Goal: Task Accomplishment & Management: Use online tool/utility

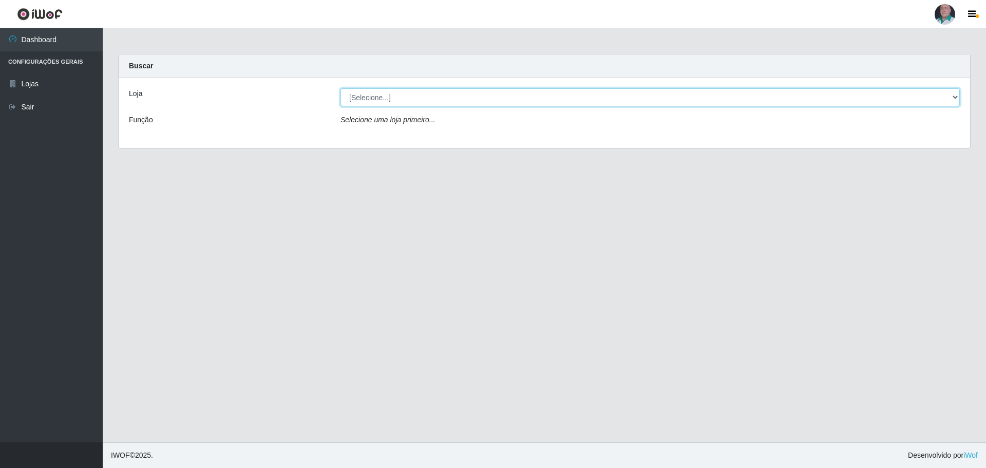
click at [387, 100] on select "[Selecione...] Mar Vermelho - Loja 05" at bounding box center [651, 97] width 620 height 18
select select "252"
click at [341, 88] on select "[Selecione...] Mar Vermelho - Loja 05" at bounding box center [651, 97] width 620 height 18
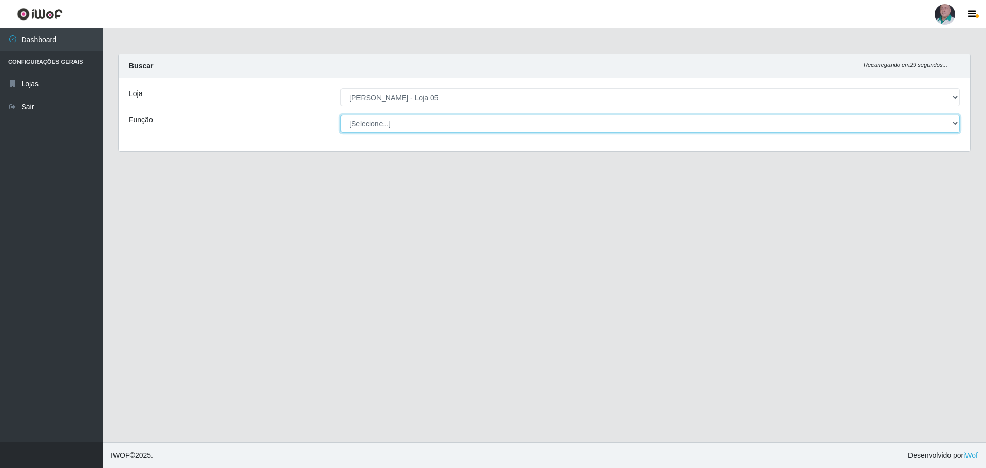
click at [386, 129] on select "[Selecione...] ASG ASG + ASG ++ Auxiliar de Depósito Auxiliar de Depósito + Aux…" at bounding box center [651, 124] width 620 height 18
click at [397, 125] on select "[Selecione...] ASG ASG + ASG ++ Auxiliar de Depósito Auxiliar de Depósito + Aux…" at bounding box center [651, 124] width 620 height 18
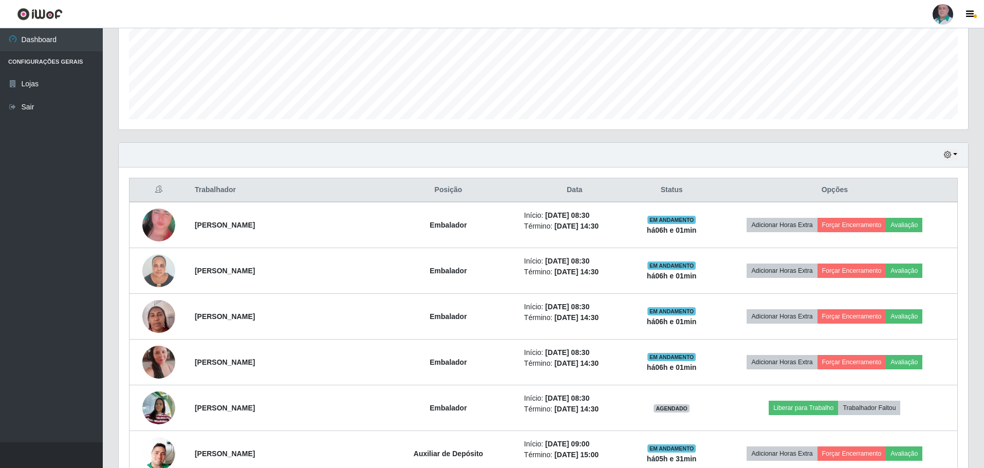
scroll to position [308, 0]
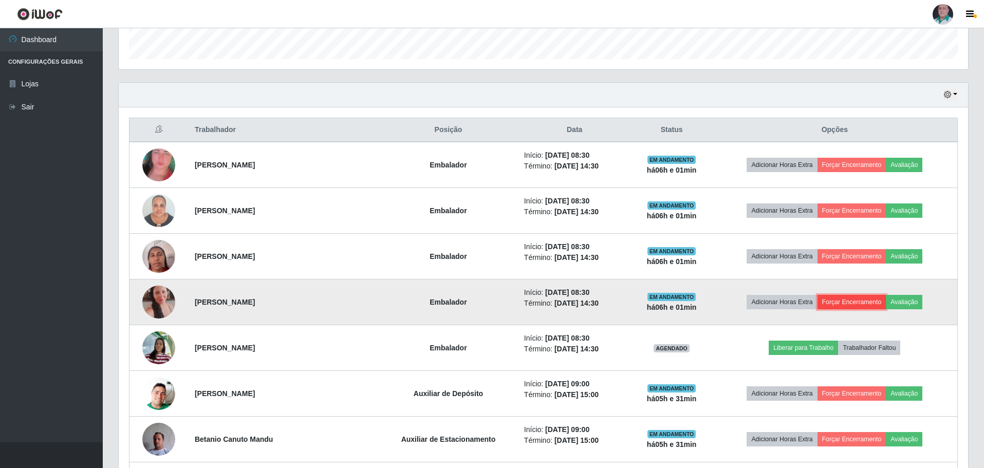
click at [864, 301] on button "Forçar Encerramento" at bounding box center [851, 302] width 69 height 14
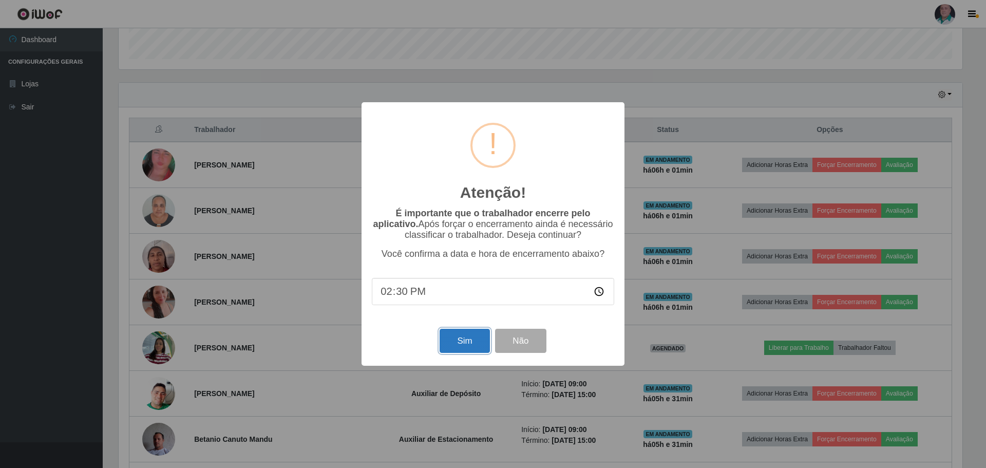
click at [465, 334] on button "Sim" at bounding box center [465, 341] width 50 height 24
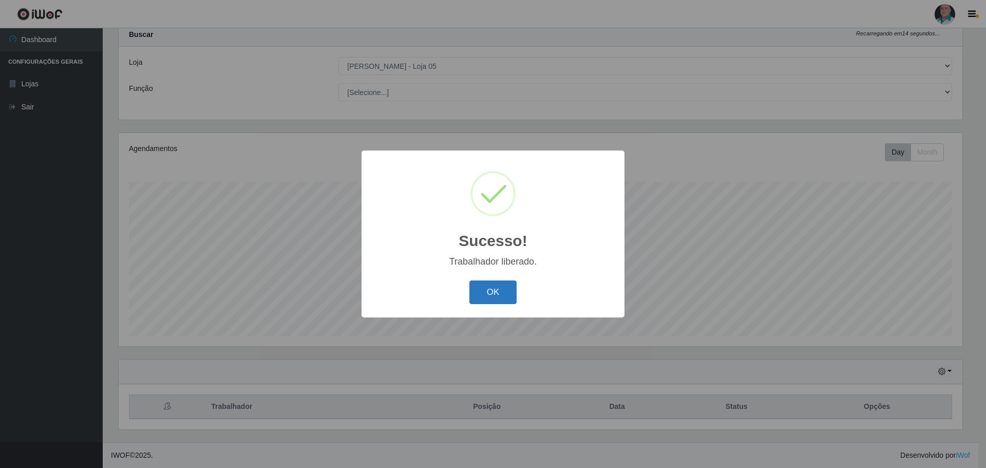
click at [487, 292] on button "OK" at bounding box center [494, 292] width 48 height 24
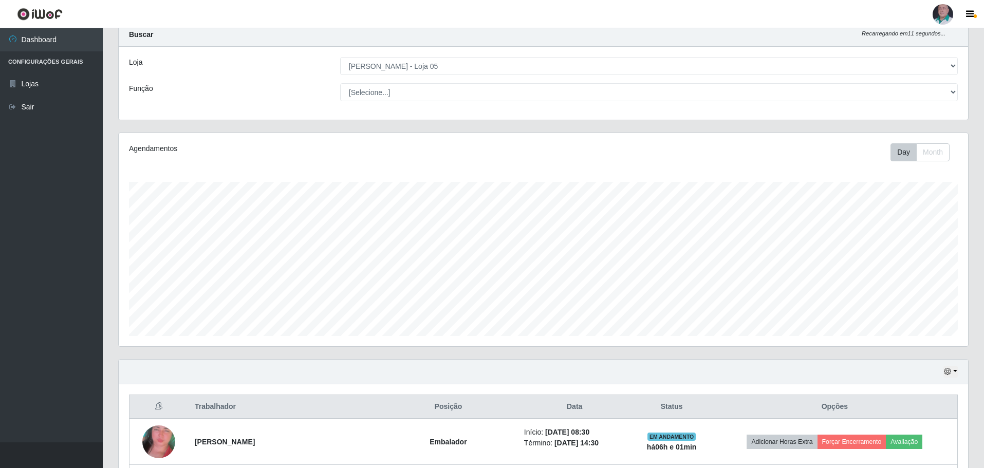
scroll to position [134, 0]
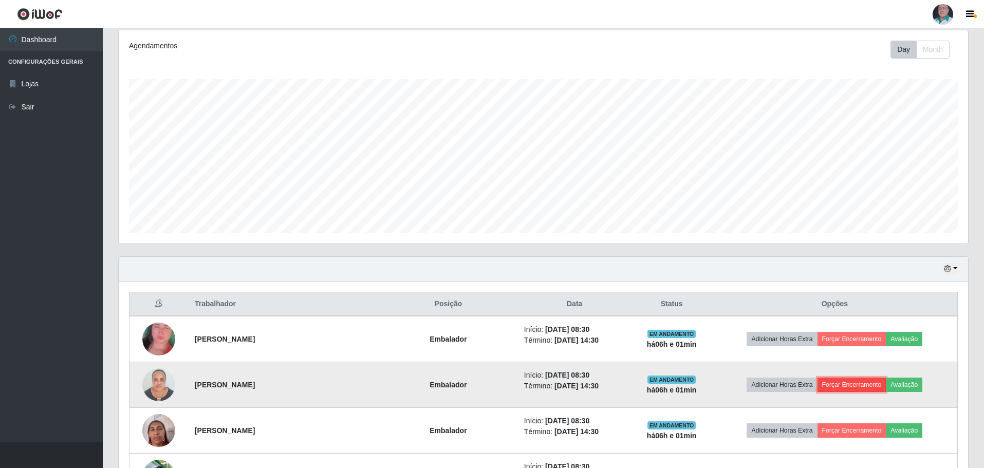
click at [859, 386] on button "Forçar Encerramento" at bounding box center [851, 385] width 69 height 14
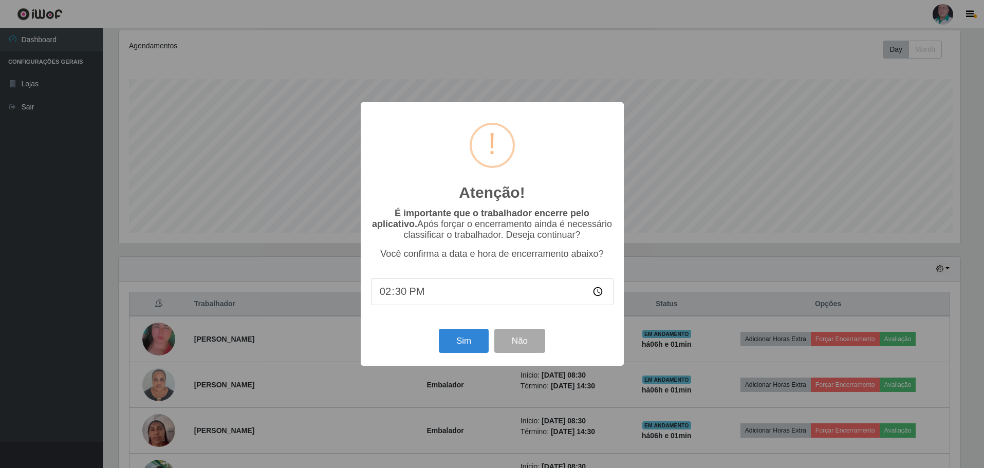
scroll to position [213, 844]
click at [453, 346] on button "Sim" at bounding box center [465, 341] width 50 height 24
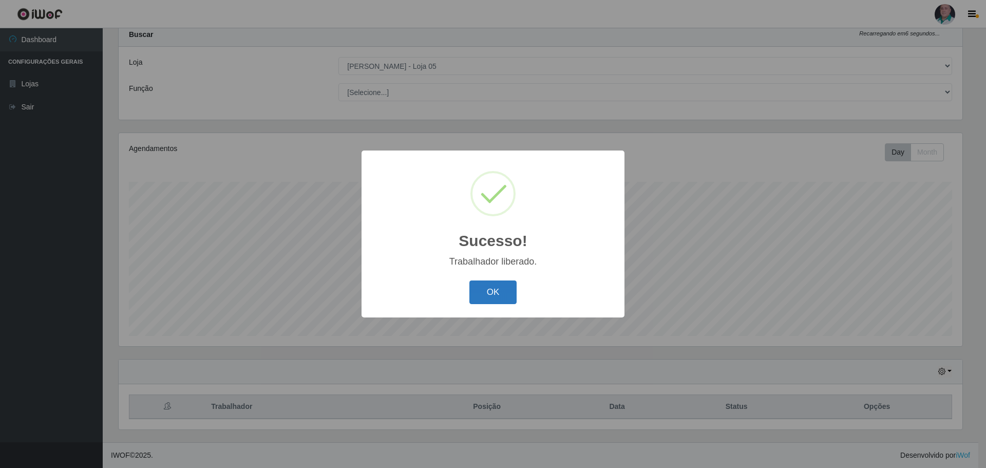
click at [495, 294] on button "OK" at bounding box center [494, 292] width 48 height 24
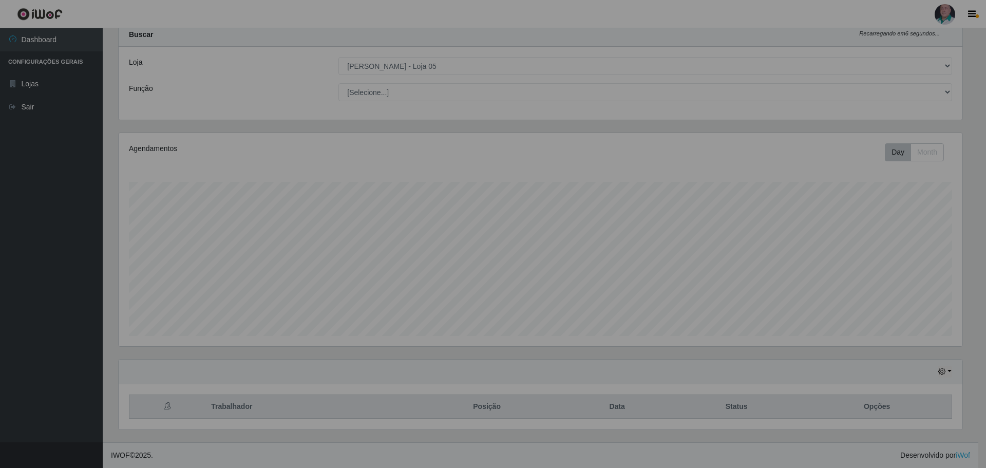
scroll to position [213, 849]
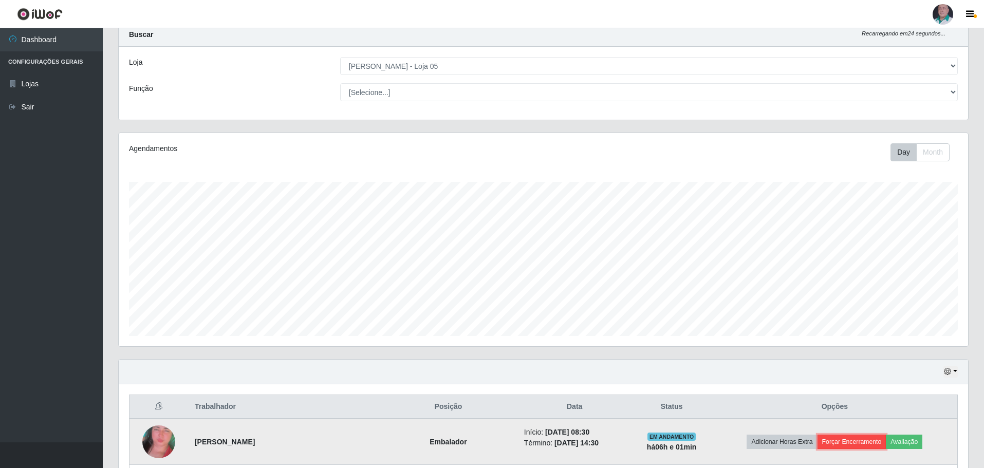
click at [858, 439] on button "Forçar Encerramento" at bounding box center [851, 442] width 69 height 14
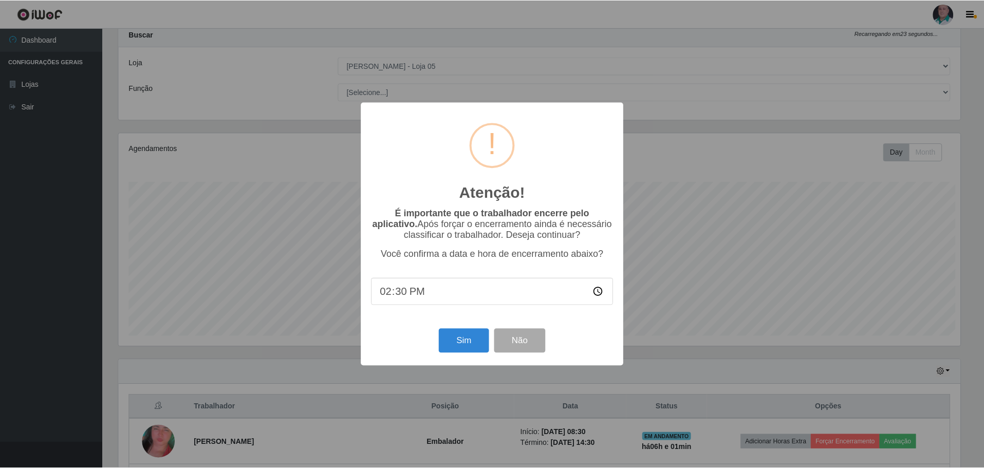
scroll to position [213, 844]
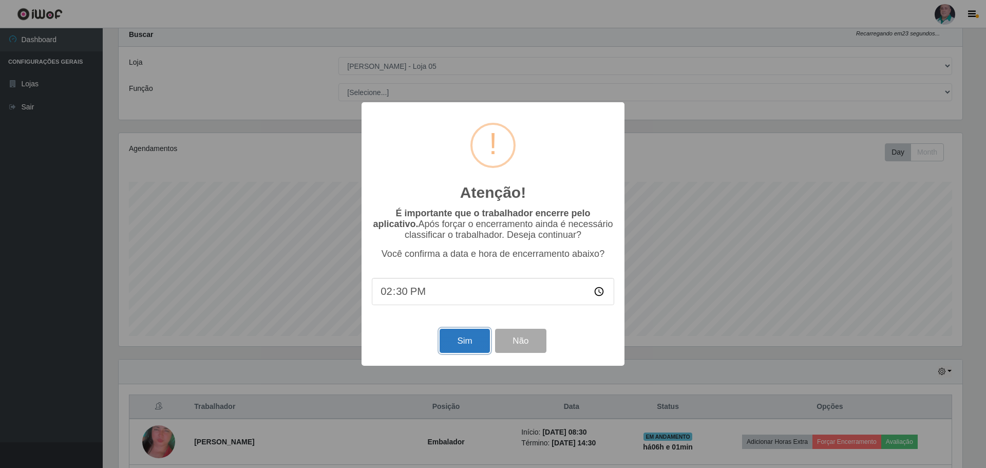
click at [460, 340] on button "Sim" at bounding box center [465, 341] width 50 height 24
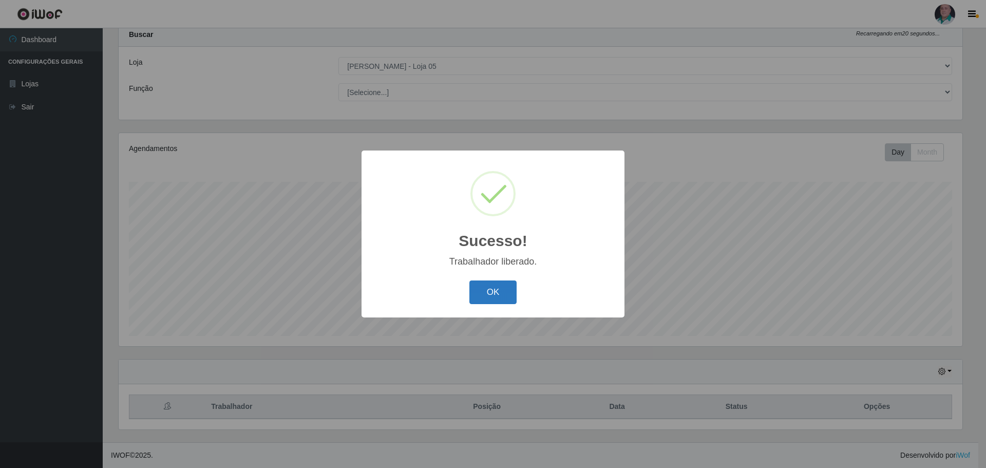
click at [503, 295] on button "OK" at bounding box center [494, 292] width 48 height 24
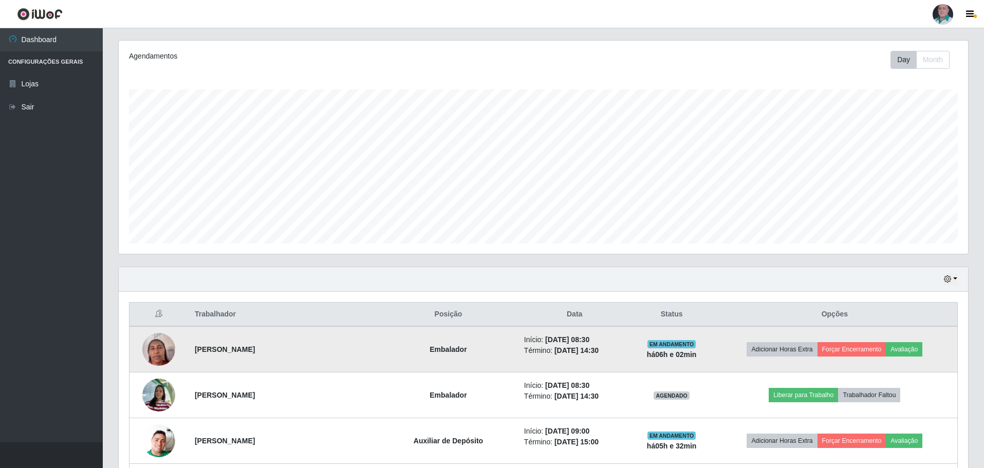
scroll to position [134, 0]
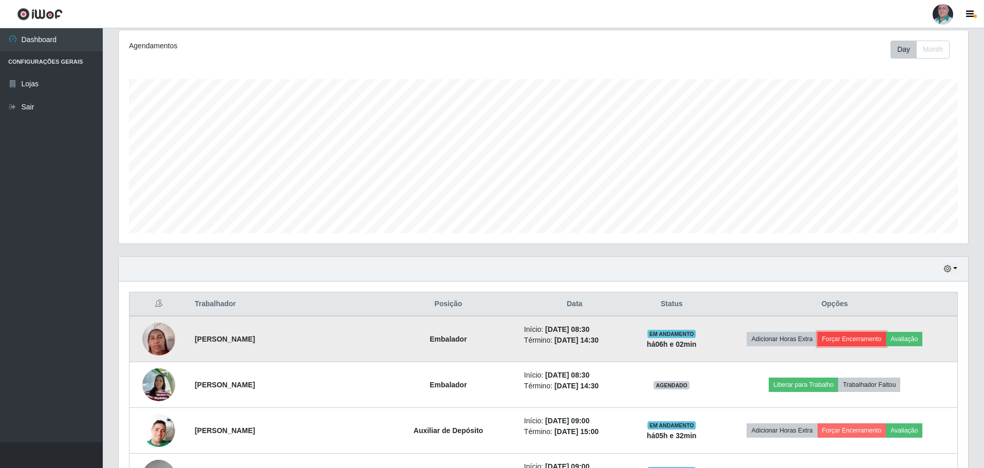
click at [858, 340] on button "Forçar Encerramento" at bounding box center [851, 339] width 69 height 14
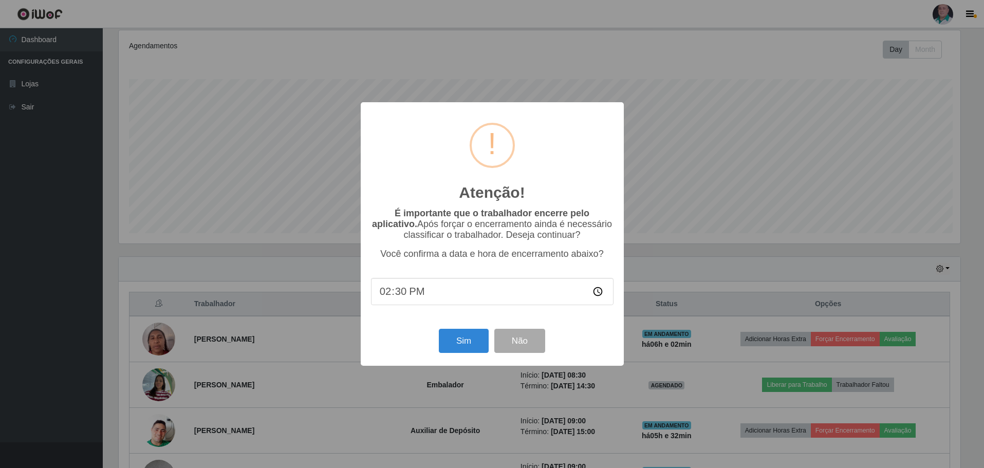
scroll to position [213, 844]
click at [473, 340] on button "Sim" at bounding box center [465, 341] width 50 height 24
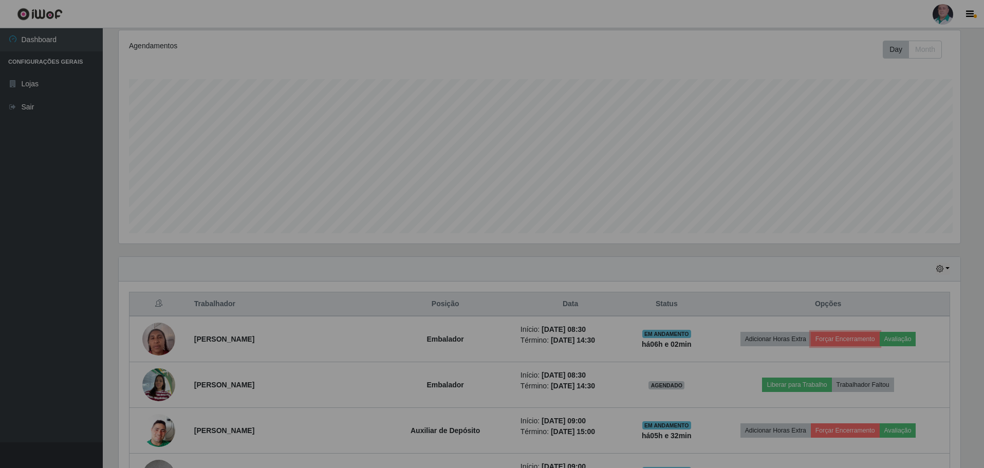
scroll to position [213, 849]
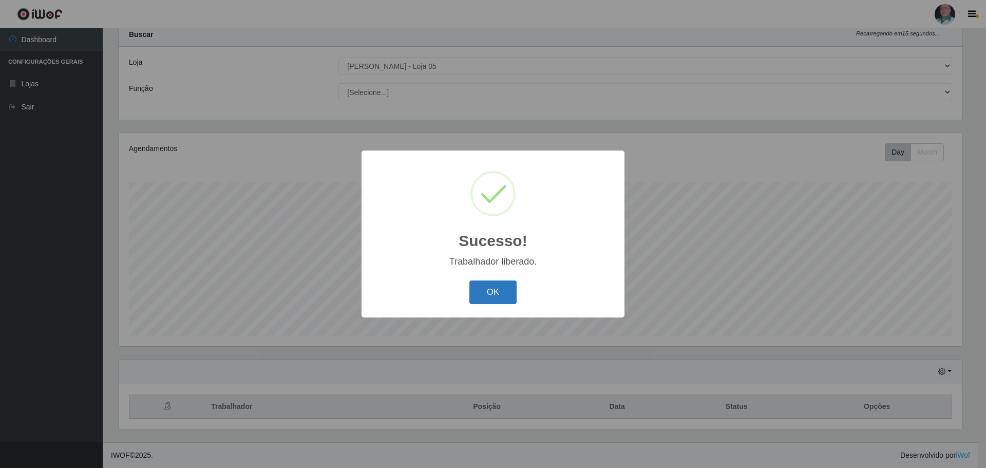
click at [485, 291] on button "OK" at bounding box center [494, 292] width 48 height 24
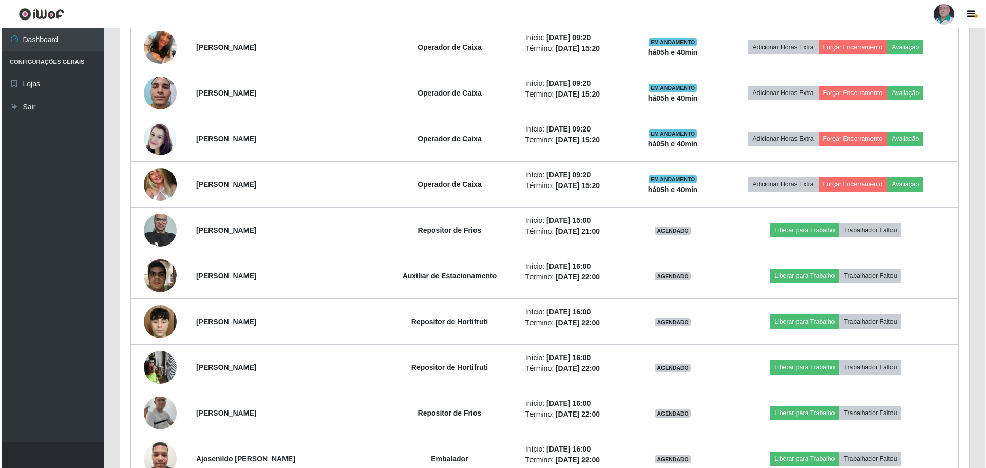
scroll to position [648, 0]
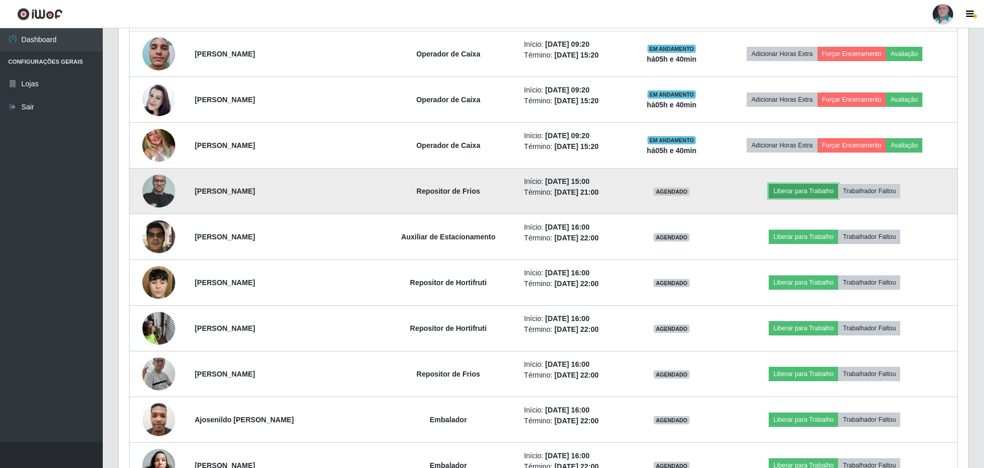
click at [799, 191] on button "Liberar para Trabalho" at bounding box center [802, 191] width 69 height 14
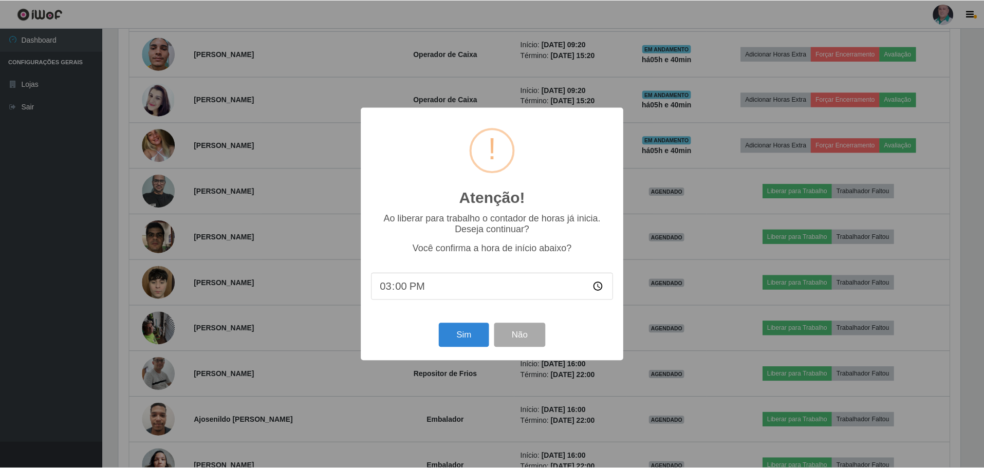
scroll to position [213, 844]
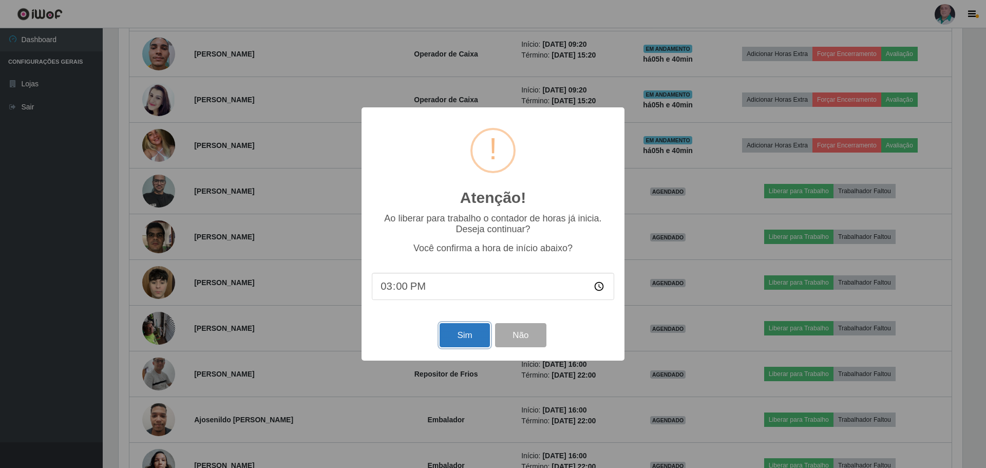
click at [474, 332] on button "Sim" at bounding box center [465, 335] width 50 height 24
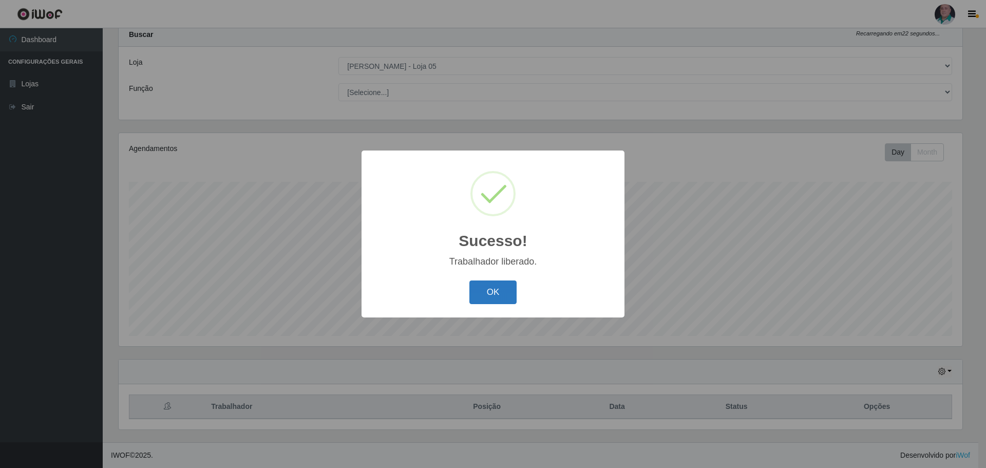
click at [499, 291] on button "OK" at bounding box center [494, 292] width 48 height 24
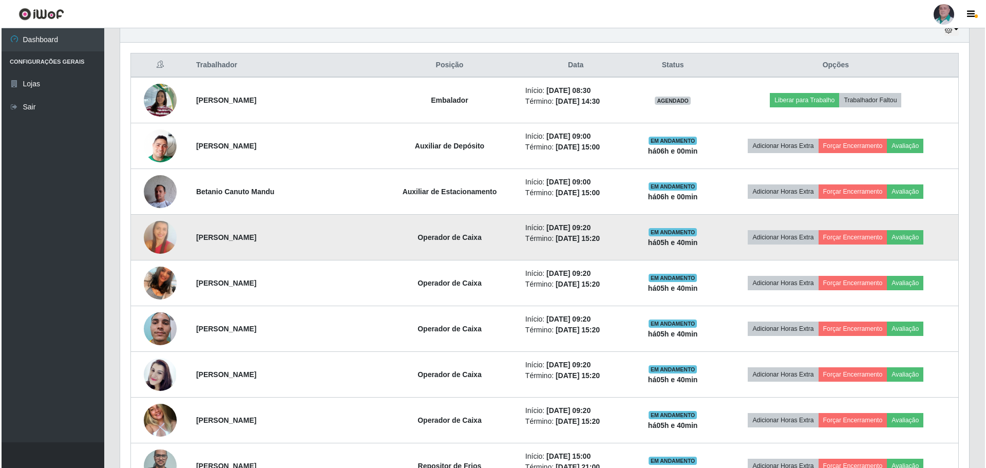
scroll to position [391, 0]
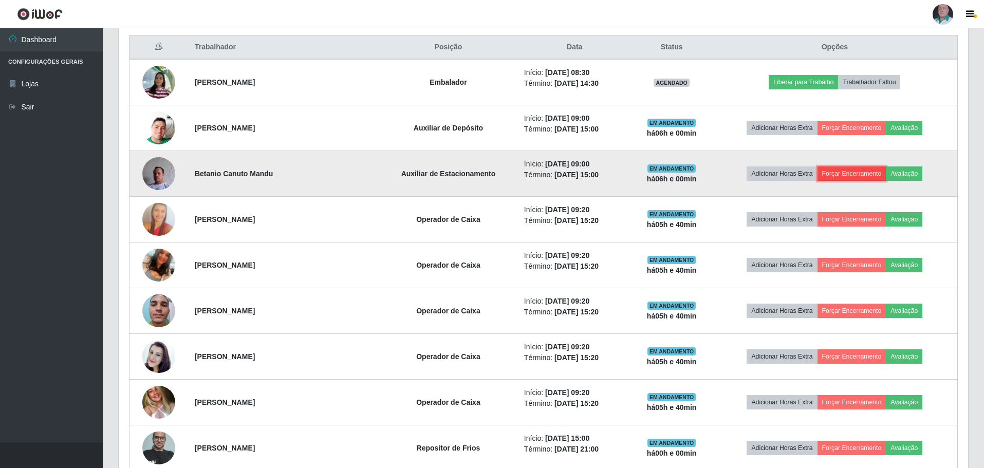
click at [848, 174] on button "Forçar Encerramento" at bounding box center [851, 173] width 69 height 14
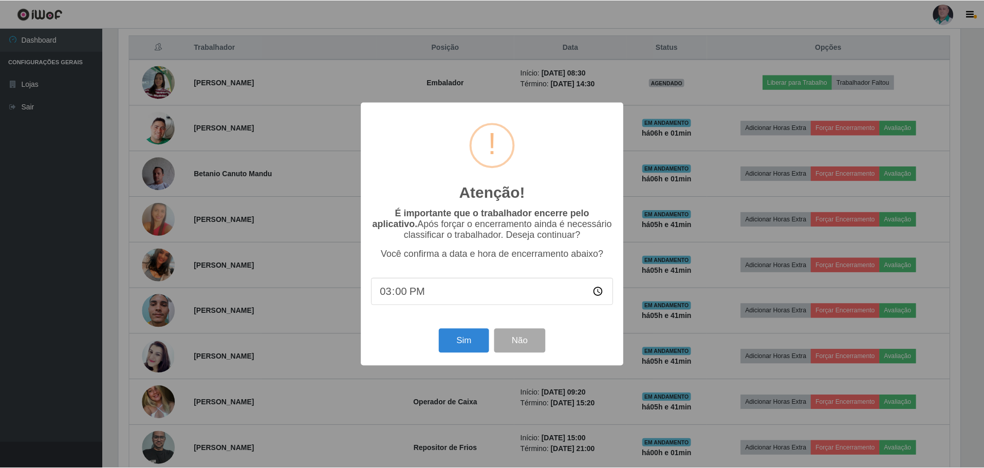
scroll to position [213, 844]
click at [461, 338] on button "Sim" at bounding box center [465, 341] width 50 height 24
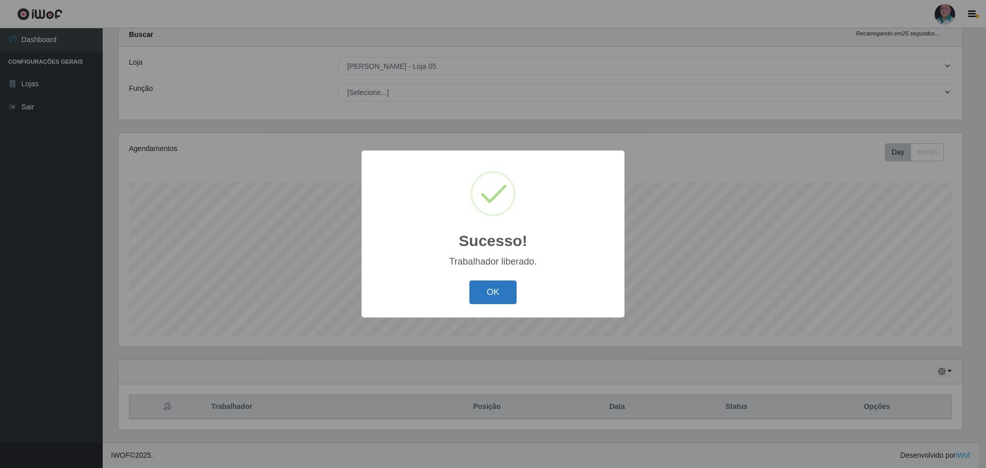
click at [484, 296] on button "OK" at bounding box center [494, 292] width 48 height 24
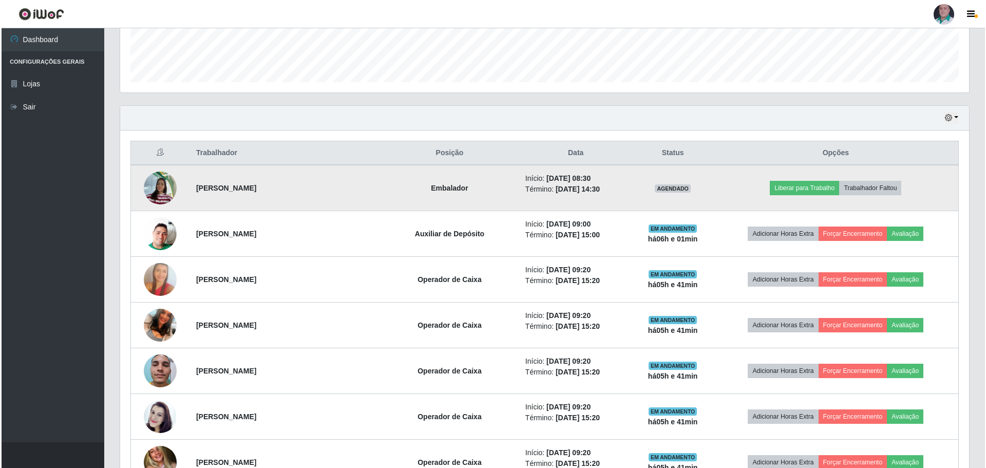
scroll to position [340, 0]
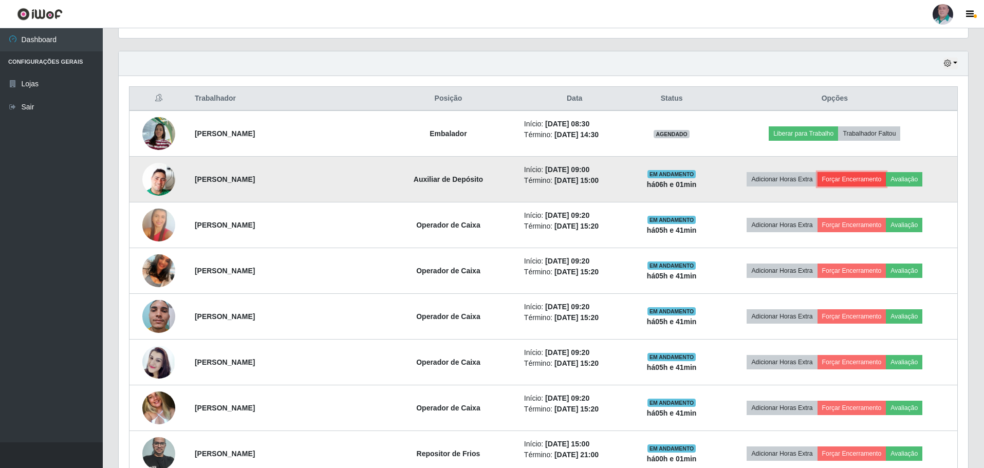
click at [858, 181] on button "Forçar Encerramento" at bounding box center [851, 179] width 69 height 14
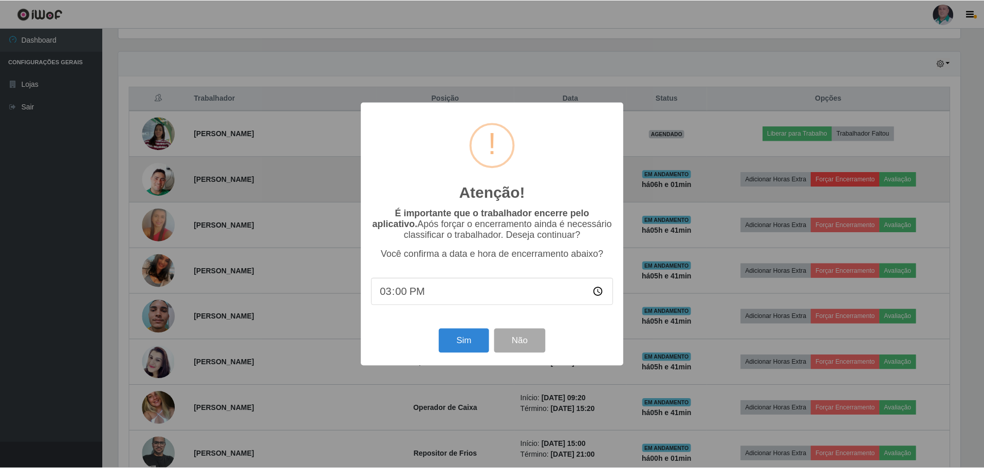
scroll to position [213, 844]
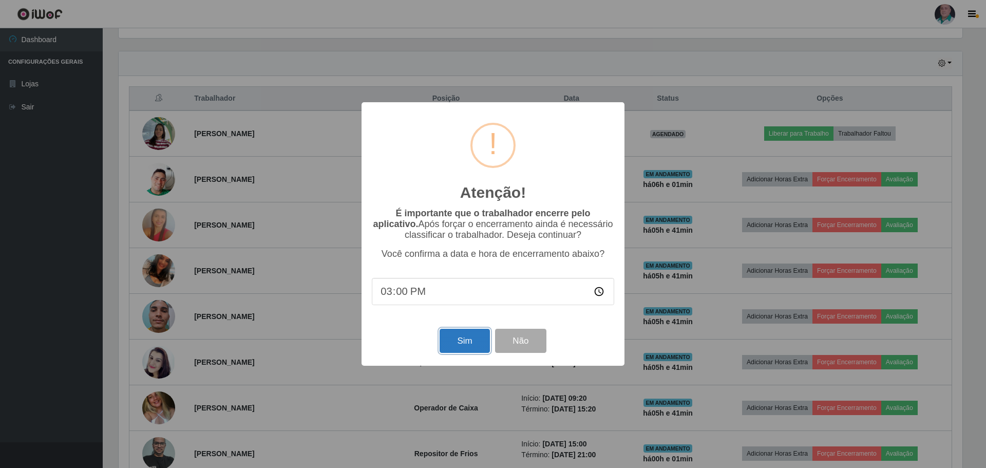
click at [478, 341] on button "Sim" at bounding box center [465, 341] width 50 height 24
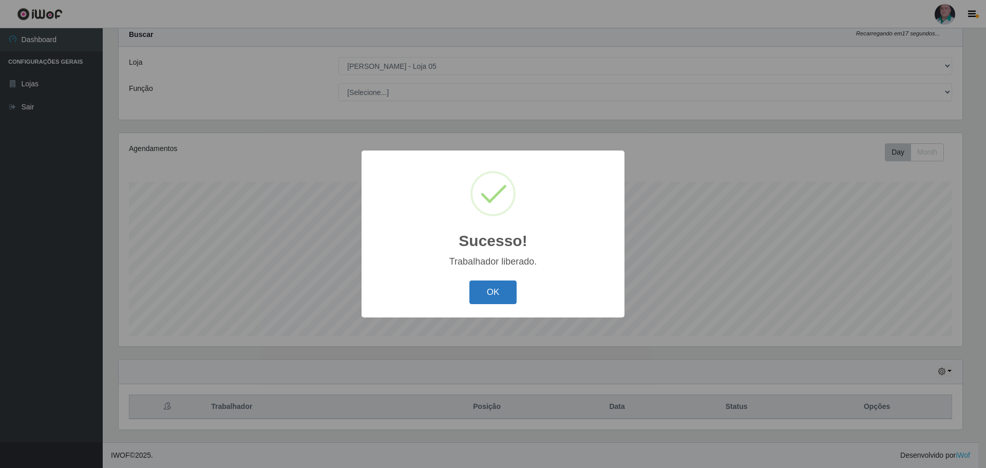
click at [485, 295] on button "OK" at bounding box center [494, 292] width 48 height 24
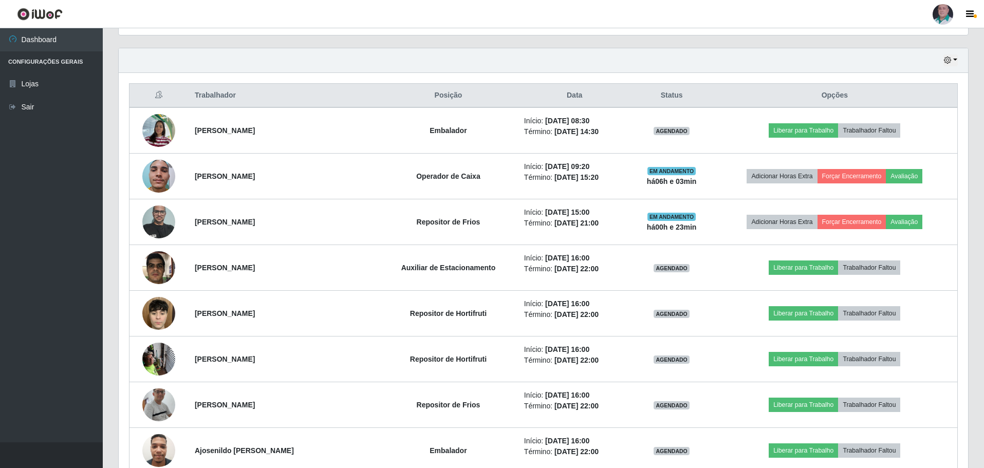
scroll to position [340, 0]
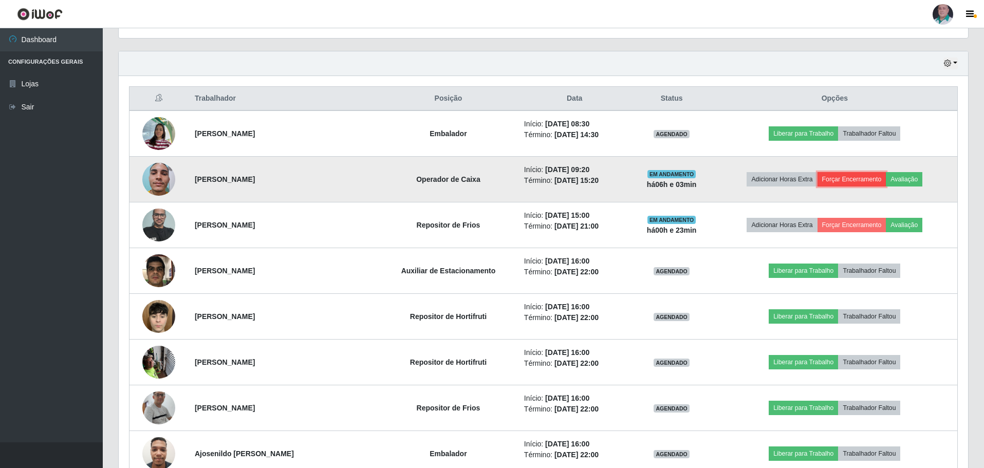
click at [861, 179] on button "Forçar Encerramento" at bounding box center [851, 179] width 69 height 14
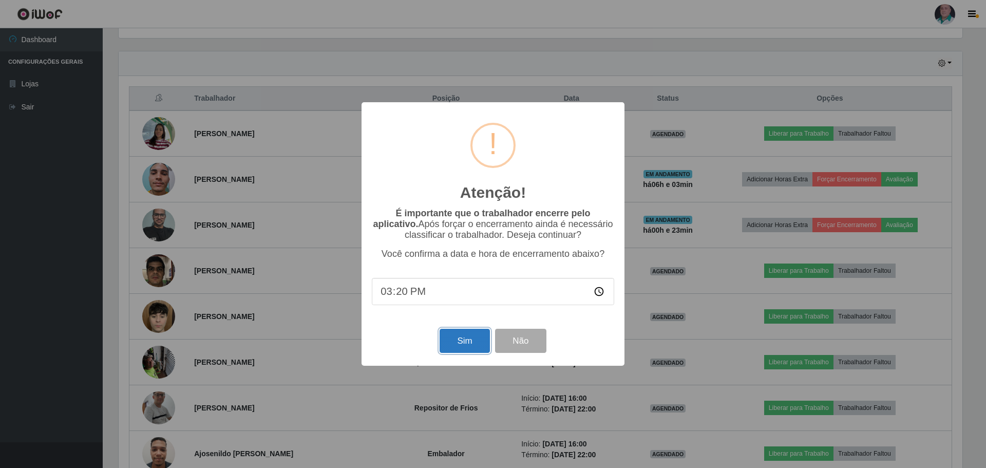
click at [464, 346] on button "Sim" at bounding box center [465, 341] width 50 height 24
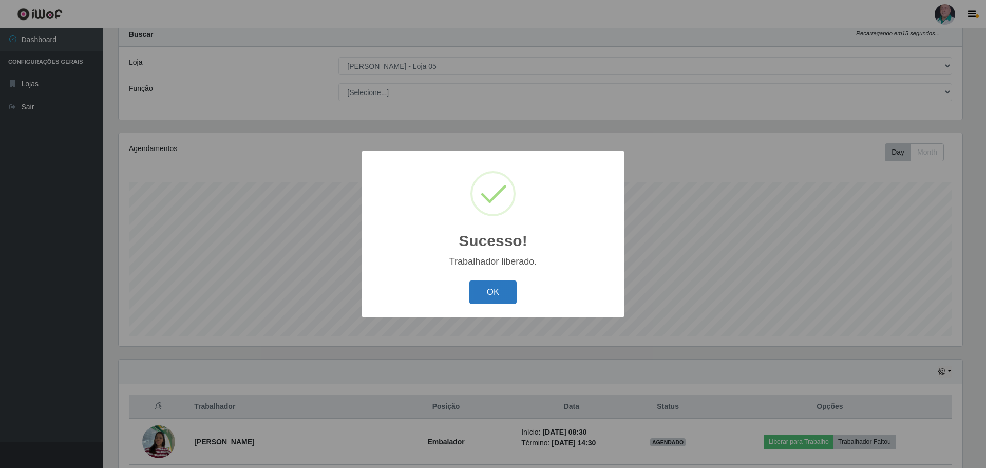
click at [496, 295] on button "OK" at bounding box center [494, 292] width 48 height 24
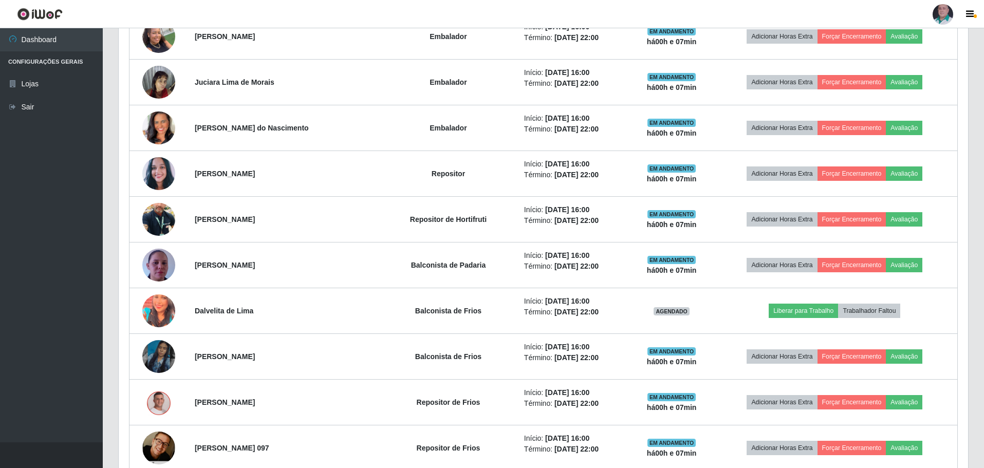
scroll to position [1038, 0]
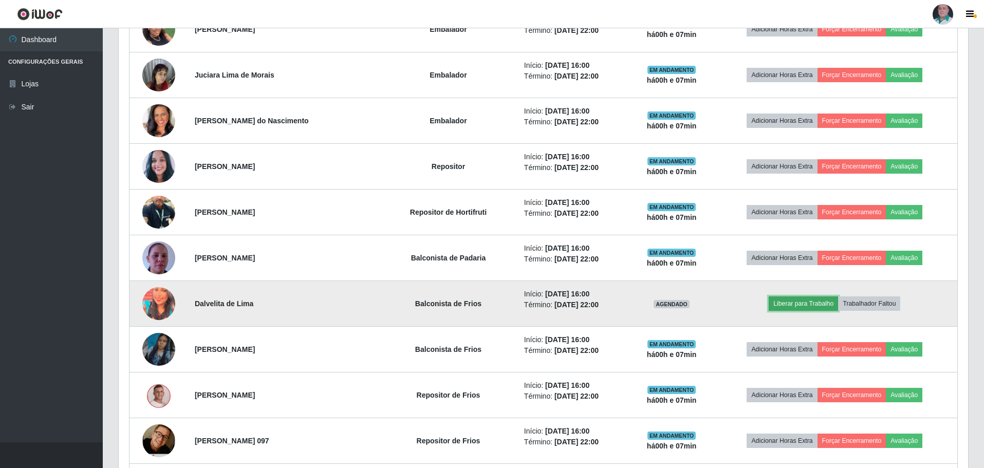
click at [829, 305] on button "Liberar para Trabalho" at bounding box center [802, 303] width 69 height 14
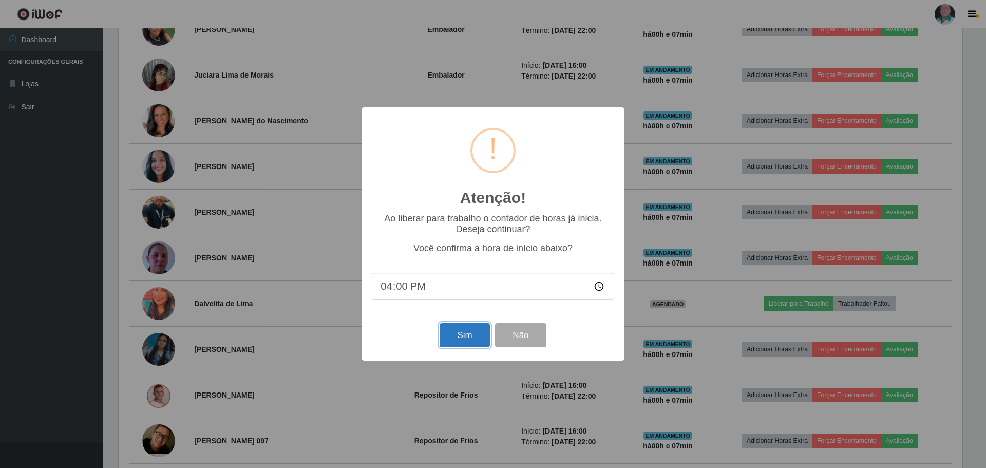
click at [472, 343] on button "Sim" at bounding box center [465, 335] width 50 height 24
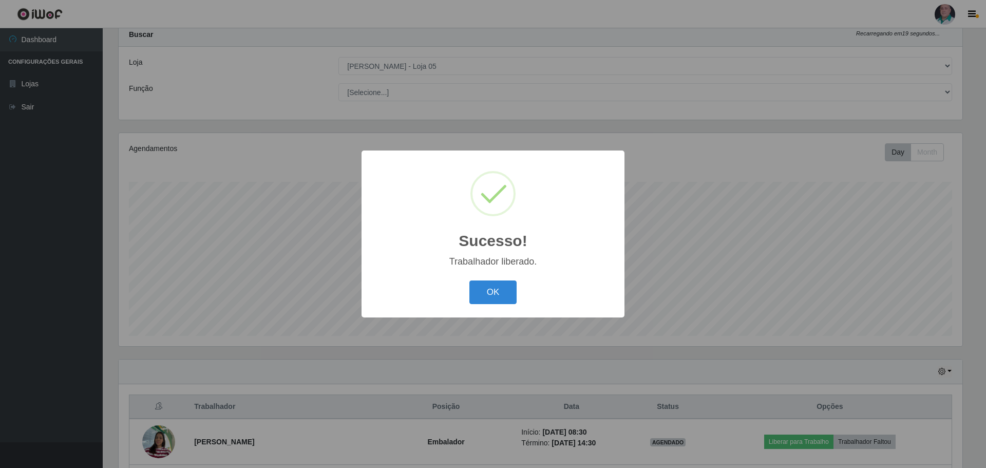
click at [470, 280] on button "OK" at bounding box center [494, 292] width 48 height 24
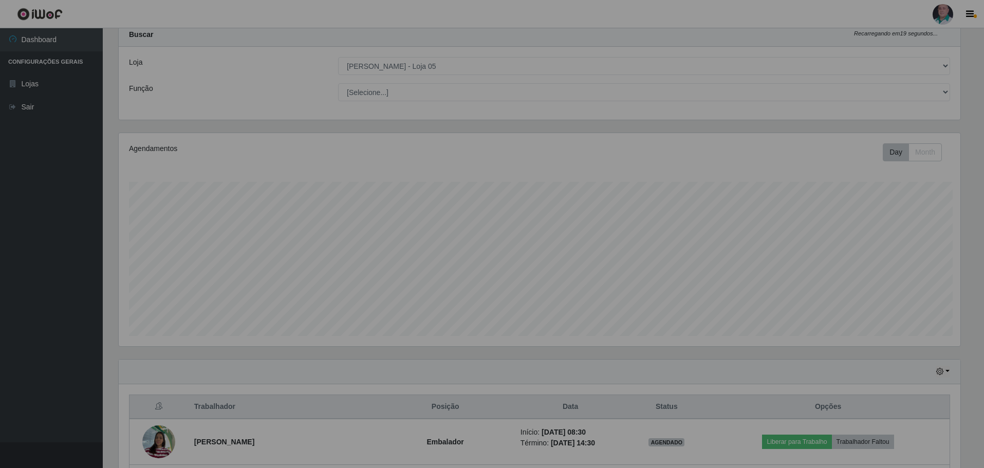
scroll to position [213, 849]
